Goal: Task Accomplishment & Management: Manage account settings

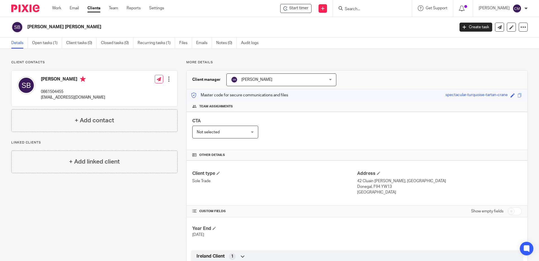
click at [383, 12] on div at bounding box center [372, 8] width 79 height 17
click at [377, 4] on div at bounding box center [372, 8] width 79 height 17
click at [375, 6] on form at bounding box center [374, 8] width 60 height 7
click at [362, 11] on input "Search" at bounding box center [369, 9] width 51 height 5
type input "gail redmond"
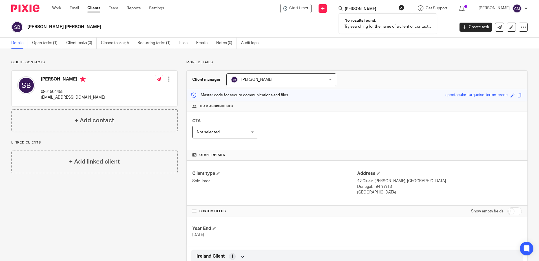
click button "submit" at bounding box center [0, 0] width 0 height 0
click at [58, 7] on link "Work" at bounding box center [56, 8] width 9 height 6
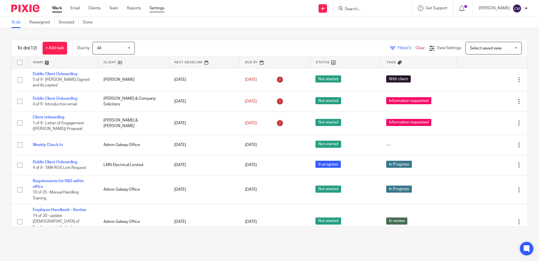
click at [159, 10] on link "Settings" at bounding box center [157, 8] width 15 height 6
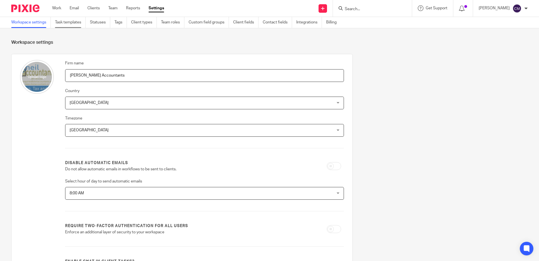
click at [66, 26] on link "Task templates" at bounding box center [70, 22] width 31 height 11
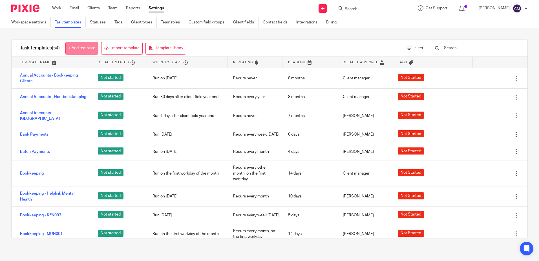
click at [86, 51] on link "+ Add template" at bounding box center [81, 48] width 33 height 13
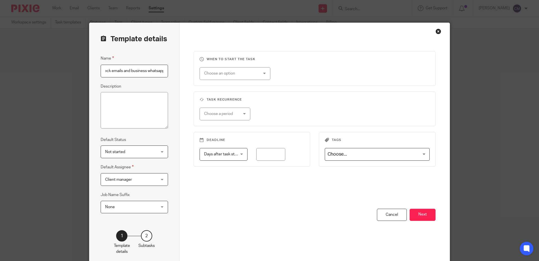
scroll to position [0, 9]
type input "Check emails and business whatsapp"
click at [129, 99] on textarea "Description" at bounding box center [134, 110] width 67 height 37
type textarea "Check Admin & Enquiry Email inbox and check in on Business Whatsapp"
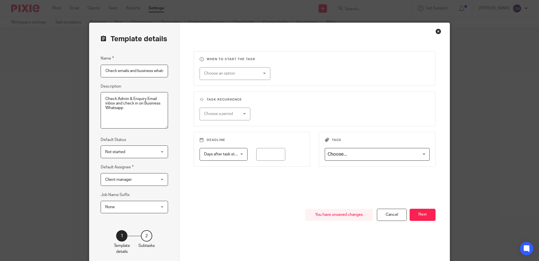
click at [137, 177] on span "Client manager" at bounding box center [130, 179] width 50 height 12
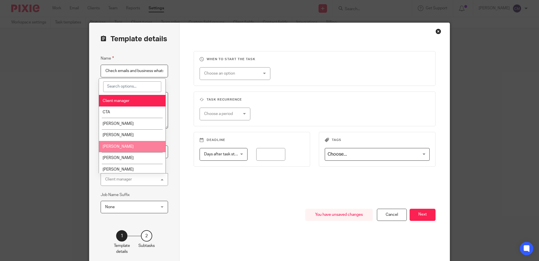
click at [133, 146] on li "[PERSON_NAME]" at bounding box center [132, 147] width 67 height 12
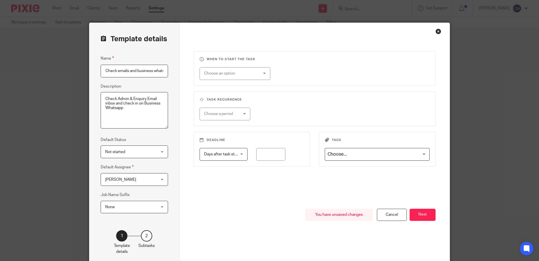
click at [255, 77] on div "Choose an option" at bounding box center [230, 73] width 53 height 12
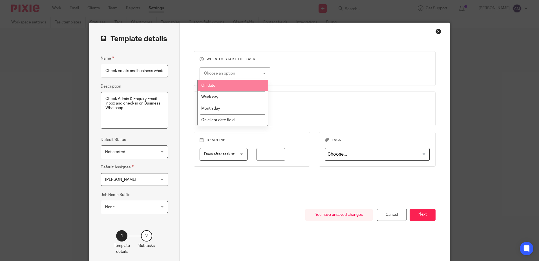
click at [220, 87] on li "On date" at bounding box center [233, 86] width 70 height 12
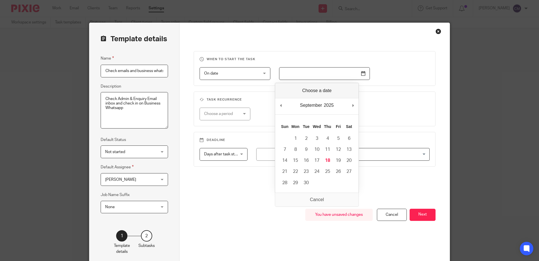
click at [289, 73] on input "Use the arrow keys to pick a date" at bounding box center [324, 73] width 91 height 13
type input "2025-09-22"
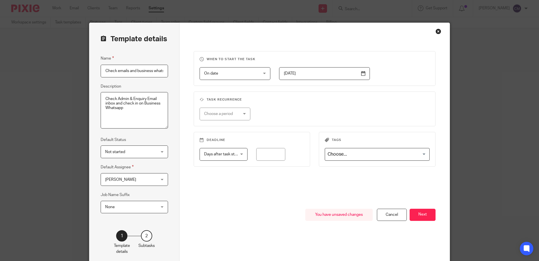
click at [241, 114] on div "Choose a period" at bounding box center [225, 113] width 51 height 13
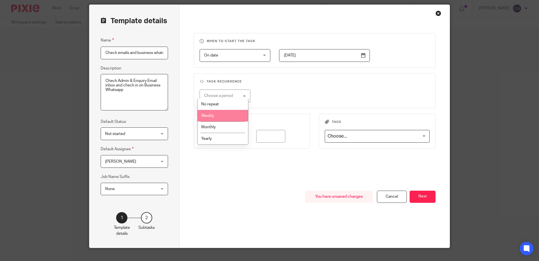
scroll to position [28, 0]
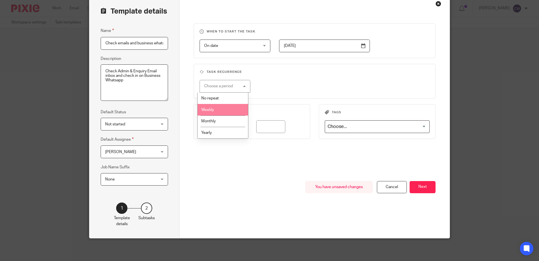
click at [232, 109] on li "Weekly" at bounding box center [223, 110] width 50 height 12
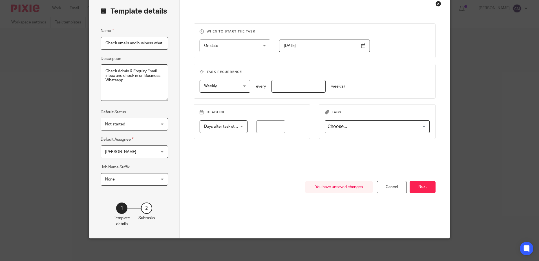
click at [249, 81] on div "Weekly Weekly No repeat Weekly Monthly Yearly weekly every week(s)" at bounding box center [310, 86] width 239 height 13
click at [247, 82] on div "Weekly Weekly" at bounding box center [225, 86] width 51 height 13
click at [285, 84] on input "number" at bounding box center [299, 86] width 54 height 13
type input "1"
click at [234, 128] on span "Days after task starts" at bounding box center [222, 126] width 37 height 4
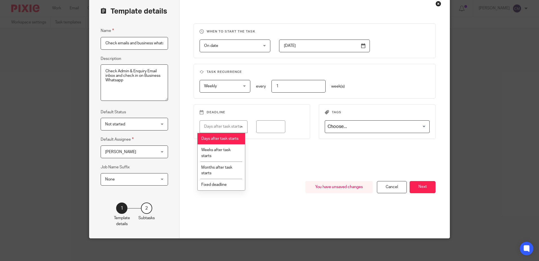
click at [224, 140] on span "Days after task starts" at bounding box center [219, 139] width 37 height 4
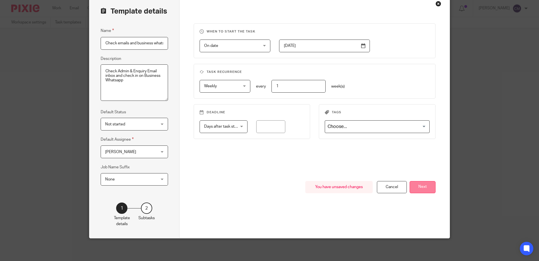
click at [426, 186] on button "Next" at bounding box center [423, 187] width 26 height 12
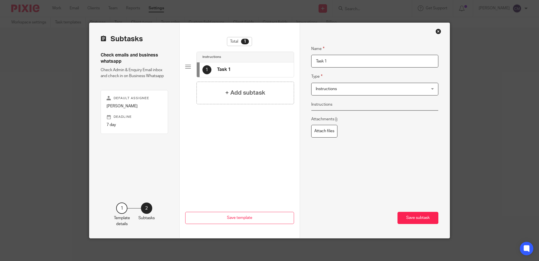
scroll to position [0, 0]
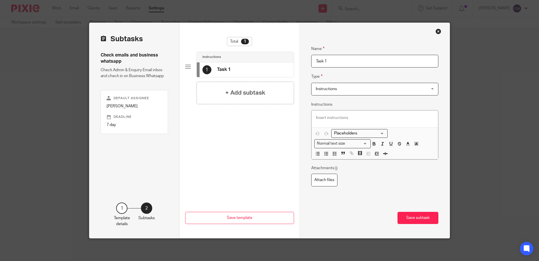
drag, startPoint x: 332, startPoint y: 60, endPoint x: 309, endPoint y: 59, distance: 22.9
click at [311, 59] on input "Task 1" at bounding box center [375, 61] width 128 height 13
type input "Checklist"
click at [327, 118] on p at bounding box center [375, 118] width 118 height 6
click at [333, 156] on icon "button" at bounding box center [334, 153] width 5 height 5
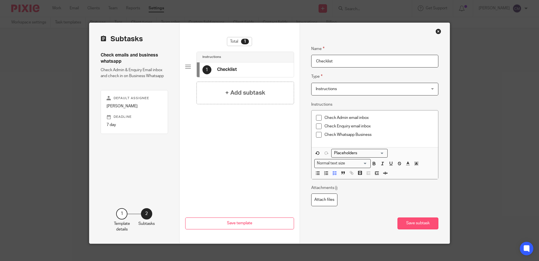
click at [404, 222] on button "Save subtask" at bounding box center [418, 223] width 41 height 12
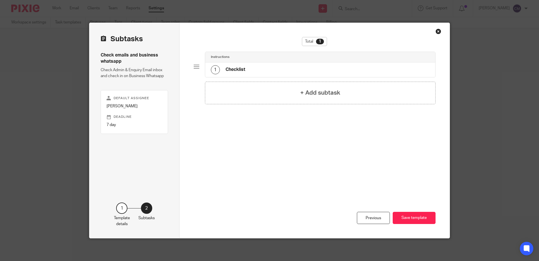
click at [404, 222] on button "Save template" at bounding box center [414, 218] width 43 height 12
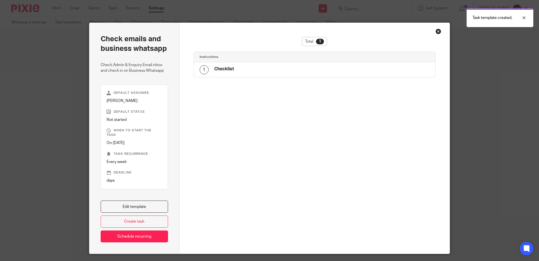
click at [499, 118] on div "Check emails and business whatsapp Check Admin & Enquiry Email inbox and check …" at bounding box center [269, 130] width 539 height 261
click at [57, 6] on div "Check emails and business whatsapp Check Admin & Enquiry Email inbox and check …" at bounding box center [269, 130] width 539 height 261
click at [57, 9] on div "Check emails and business whatsapp Check Admin & Enquiry Email inbox and check …" at bounding box center [269, 130] width 539 height 261
click at [70, 72] on div "Check emails and business whatsapp Check Admin & Enquiry Email inbox and check …" at bounding box center [269, 130] width 539 height 261
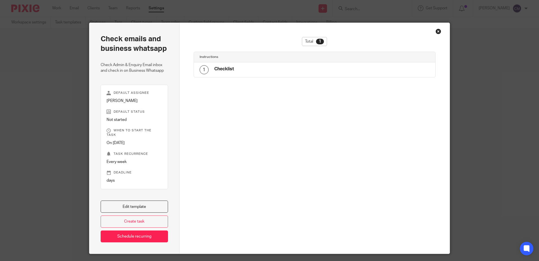
click at [439, 30] on div "Close this dialog window" at bounding box center [439, 31] width 6 height 6
click at [60, 9] on div "Check emails and business whatsapp Check Admin & Enquiry Email inbox and check …" at bounding box center [269, 130] width 539 height 261
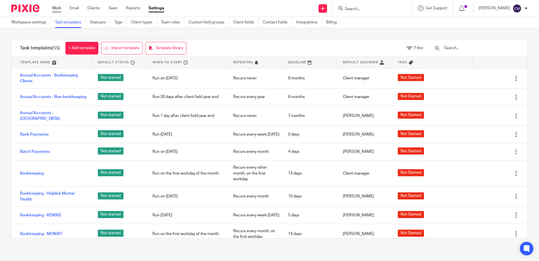
click at [57, 11] on link "Work" at bounding box center [56, 8] width 9 height 6
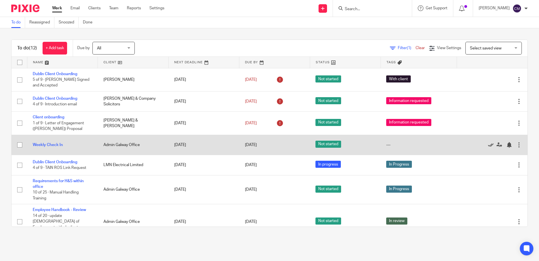
click at [488, 144] on icon at bounding box center [491, 145] width 6 height 6
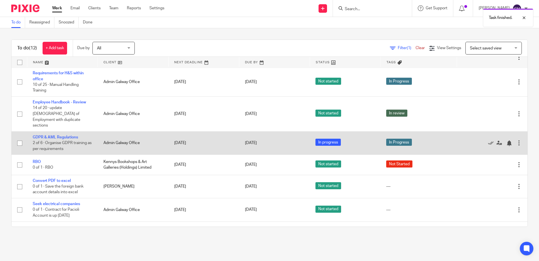
scroll to position [96, 0]
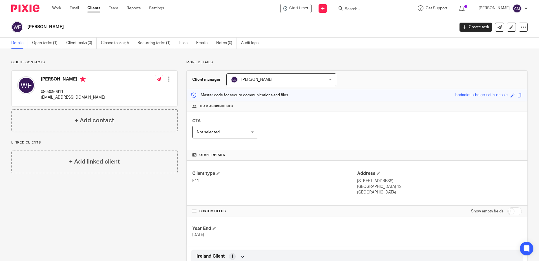
scroll to position [197, 0]
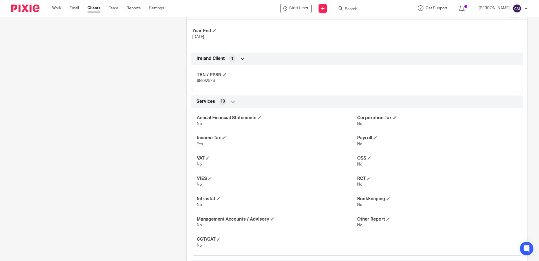
click at [371, 8] on input "Search" at bounding box center [369, 9] width 51 height 5
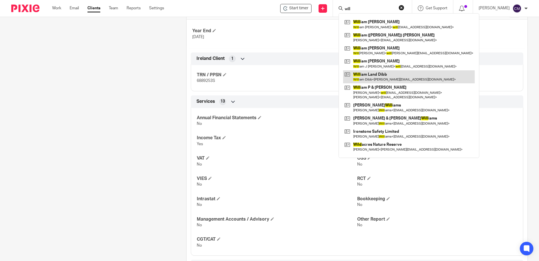
type input "will"
click at [397, 72] on link at bounding box center [409, 76] width 132 height 13
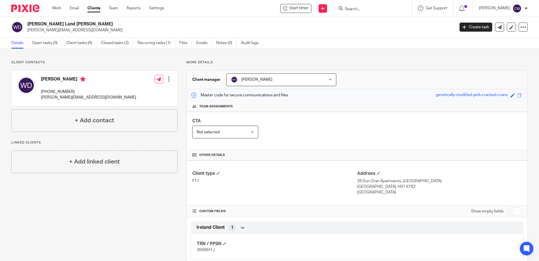
click at [375, 10] on input "Search" at bounding box center [369, 9] width 51 height 5
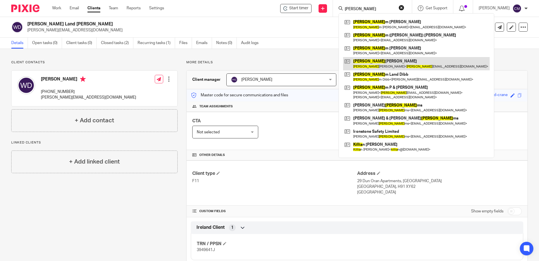
type input "willia"
click at [365, 64] on link at bounding box center [416, 63] width 147 height 13
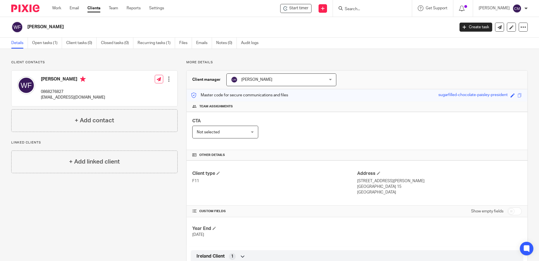
click at [356, 8] on input "Search" at bounding box center [369, 9] width 51 height 5
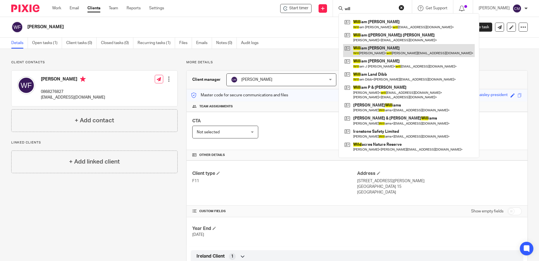
type input "will"
click at [365, 52] on link at bounding box center [409, 50] width 132 height 13
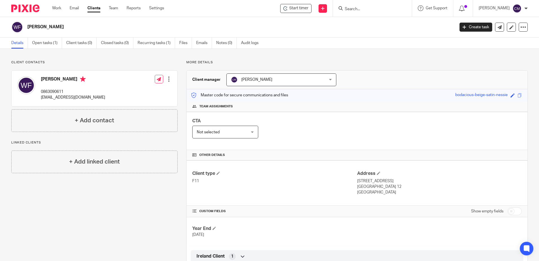
click at [361, 5] on form at bounding box center [374, 8] width 60 height 7
click at [362, 8] on input "Search" at bounding box center [369, 9] width 51 height 5
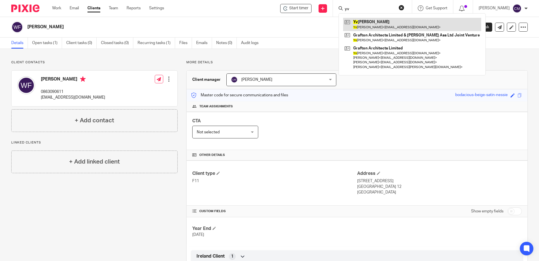
type input "yv"
click at [387, 23] on link at bounding box center [412, 24] width 138 height 13
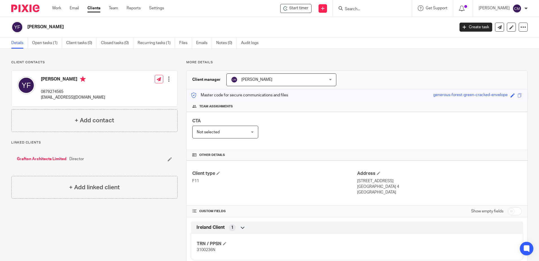
click at [395, 7] on input "Search" at bounding box center [369, 9] width 51 height 5
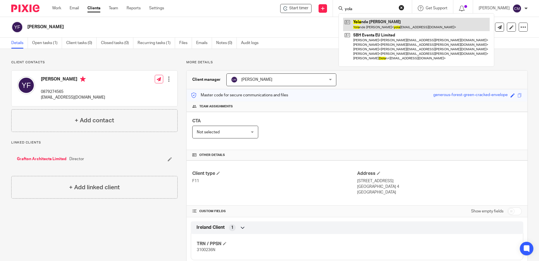
type input "yola"
click at [393, 21] on link at bounding box center [416, 24] width 147 height 13
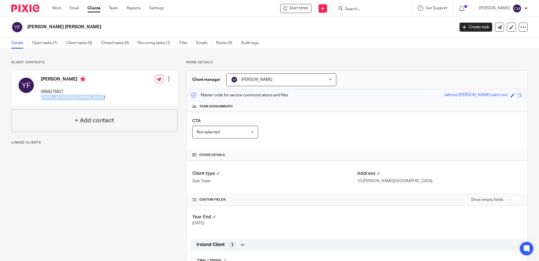
drag, startPoint x: 118, startPoint y: 101, endPoint x: 42, endPoint y: 101, distance: 76.2
click at [42, 101] on div "[PERSON_NAME] 0868276827 [EMAIL_ADDRESS][DOMAIN_NAME] Edit contact Create clien…" at bounding box center [95, 89] width 166 height 36
copy p "[EMAIL_ADDRESS][DOMAIN_NAME]"
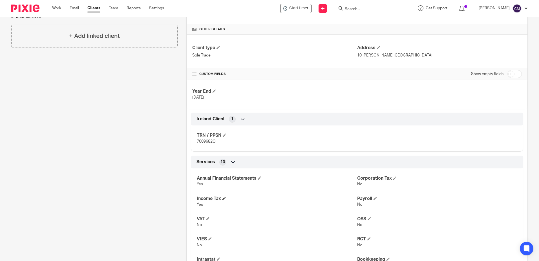
scroll to position [141, 0]
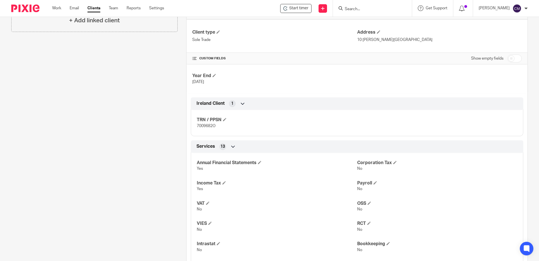
drag, startPoint x: 214, startPoint y: 123, endPoint x: 216, endPoint y: 124, distance: 2.9
click at [216, 124] on p "7009682O" at bounding box center [277, 126] width 160 height 6
drag, startPoint x: 217, startPoint y: 126, endPoint x: 196, endPoint y: 128, distance: 20.7
click at [197, 128] on p "7009682O" at bounding box center [277, 126] width 160 height 6
copy span "7009682O"
